Goal: Check status: Check status

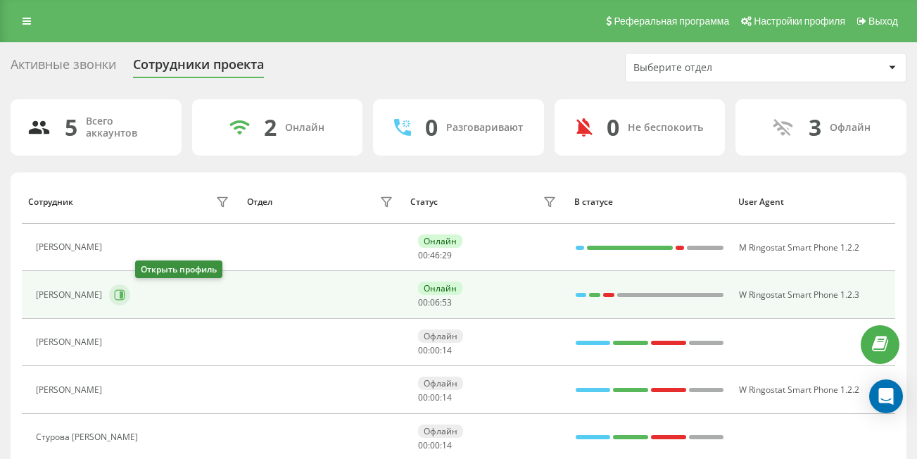
click at [125, 298] on icon at bounding box center [119, 294] width 11 height 11
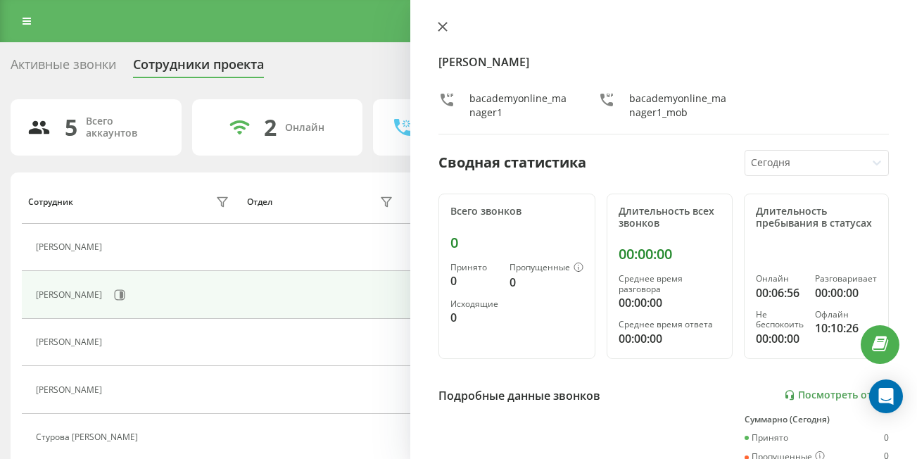
click at [442, 30] on icon at bounding box center [443, 27] width 10 height 10
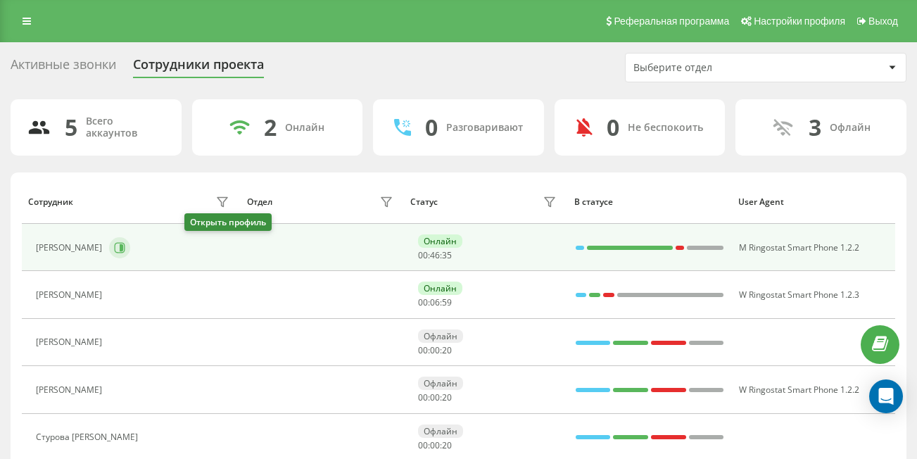
click at [125, 253] on icon at bounding box center [119, 247] width 11 height 11
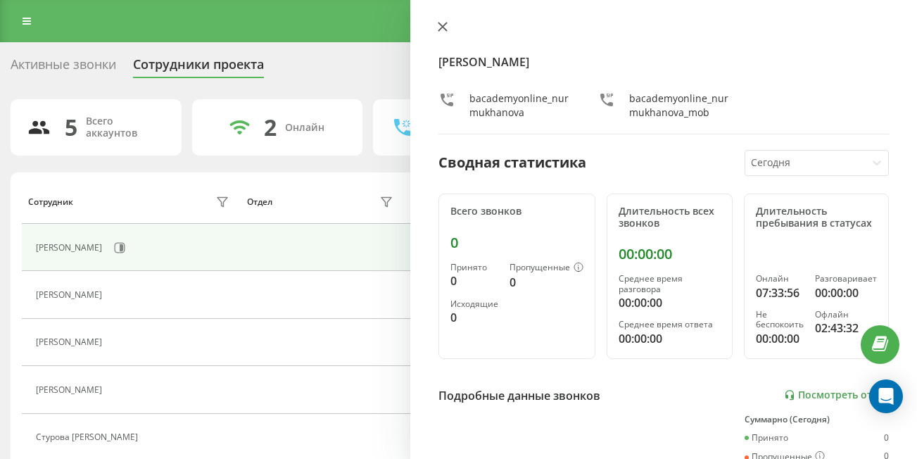
click at [445, 25] on icon at bounding box center [442, 27] width 8 height 8
